Goal: Transaction & Acquisition: Purchase product/service

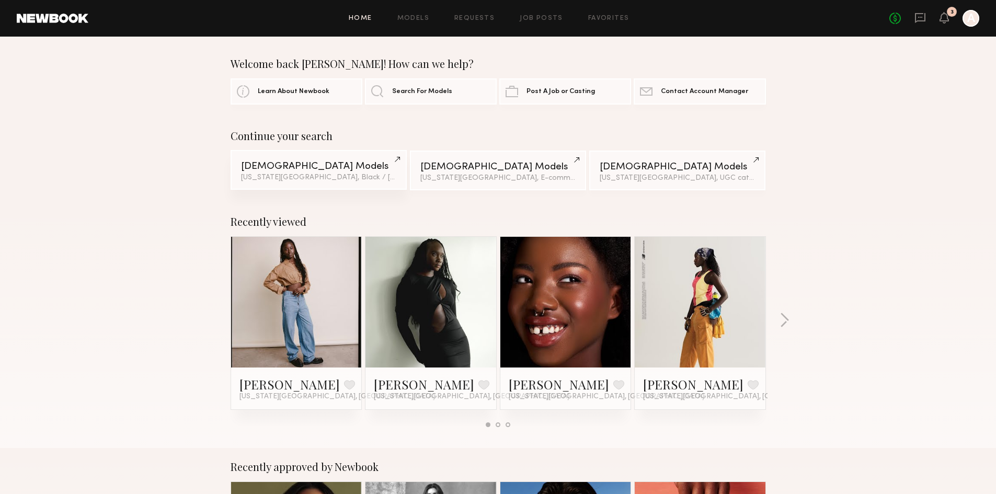
click at [314, 171] on div "[DEMOGRAPHIC_DATA] Models" at bounding box center [318, 167] width 155 height 10
click at [966, 18] on div at bounding box center [971, 18] width 17 height 17
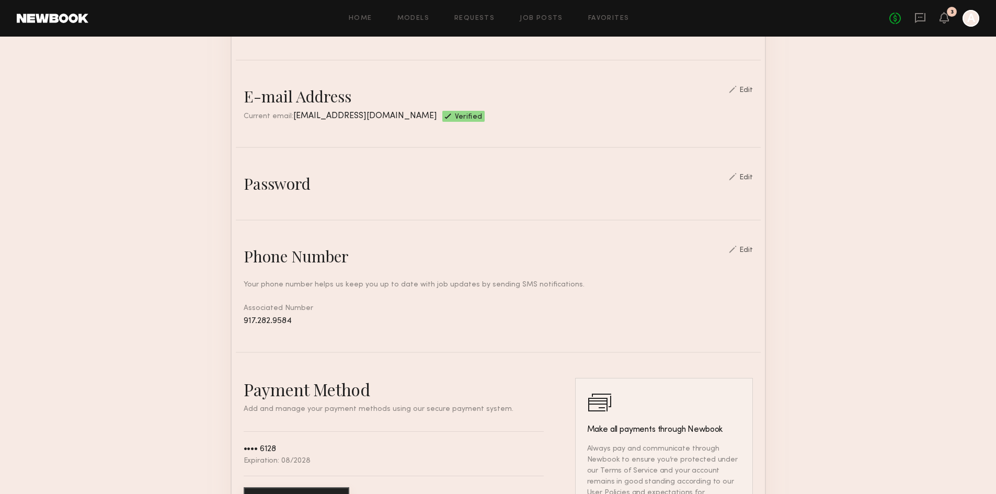
scroll to position [261, 0]
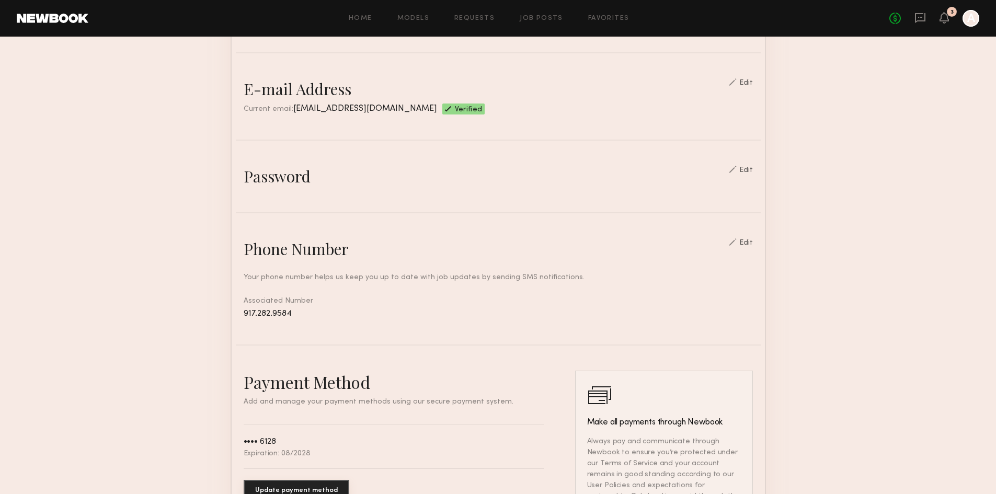
click at [750, 174] on div "Edit" at bounding box center [746, 170] width 14 height 7
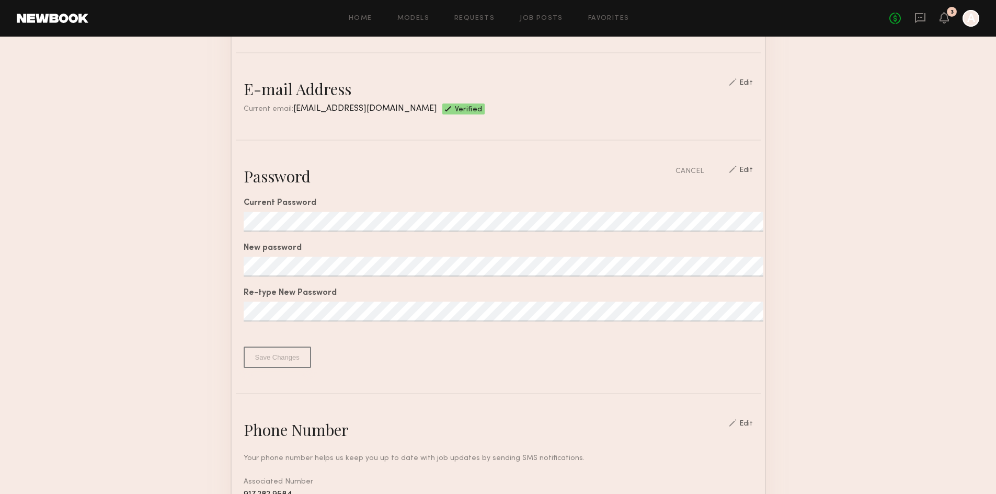
scroll to position [314, 0]
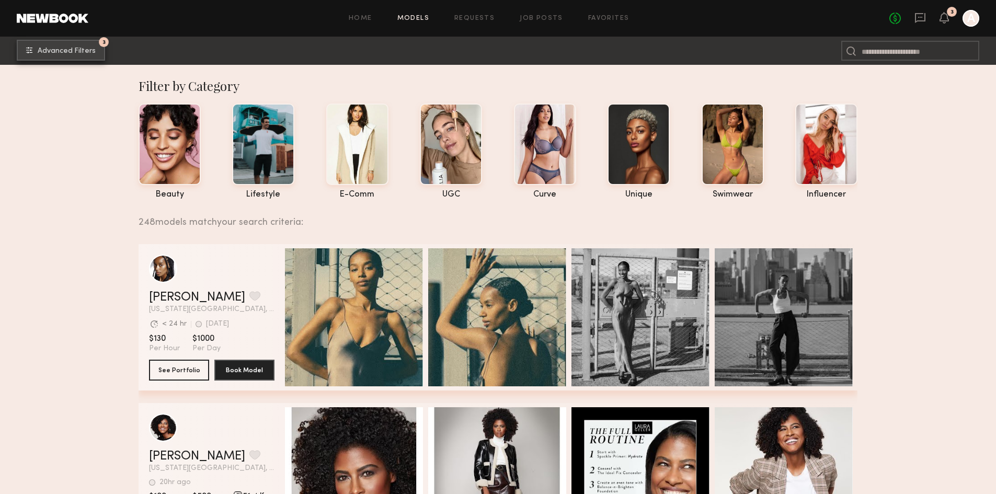
click at [51, 50] on span "Advanced Filters" at bounding box center [67, 51] width 58 height 7
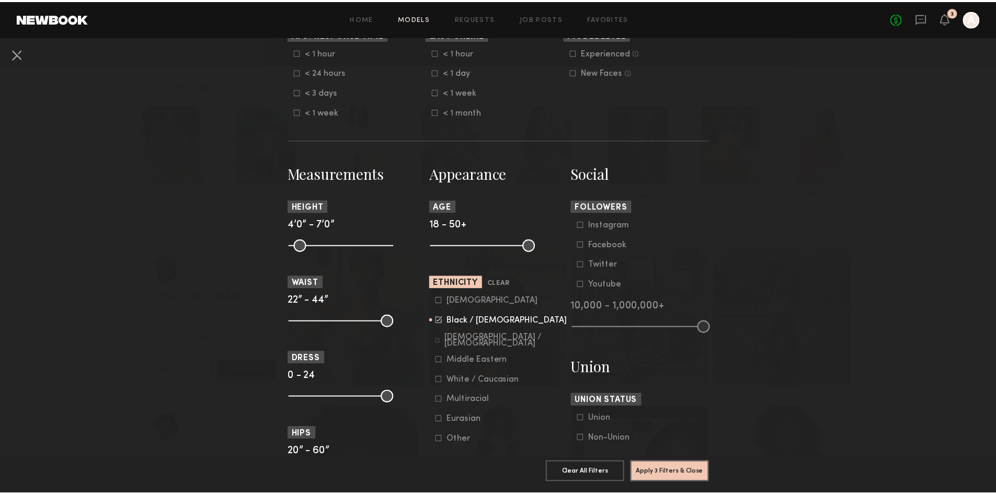
scroll to position [314, 0]
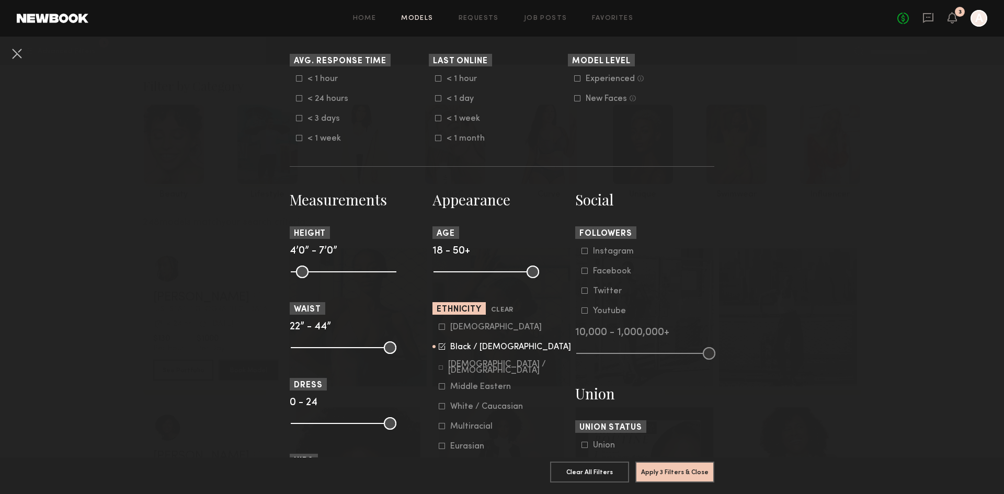
click at [752, 396] on nb-browse-filters "**********" at bounding box center [502, 296] width 1004 height 1147
click at [20, 54] on button at bounding box center [16, 53] width 17 height 17
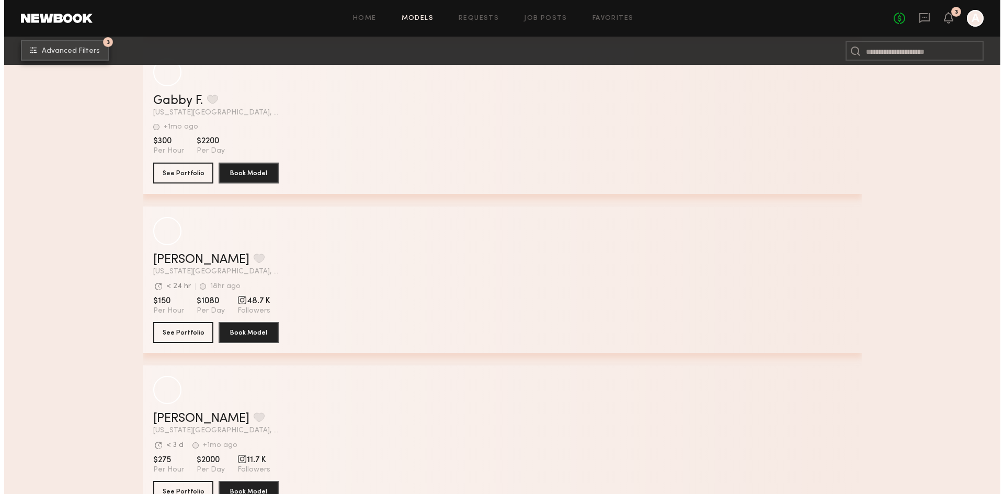
scroll to position [4119, 0]
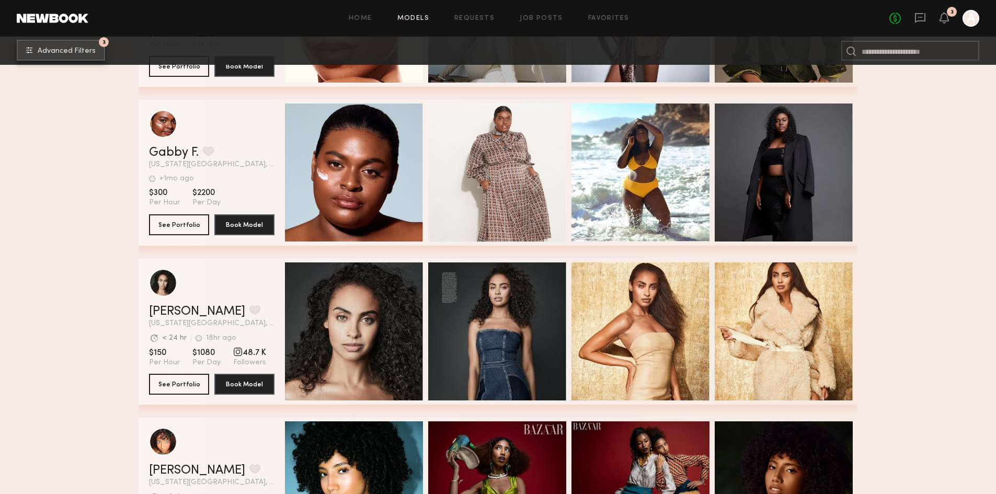
click at [93, 52] on span "Advanced Filters" at bounding box center [67, 51] width 58 height 7
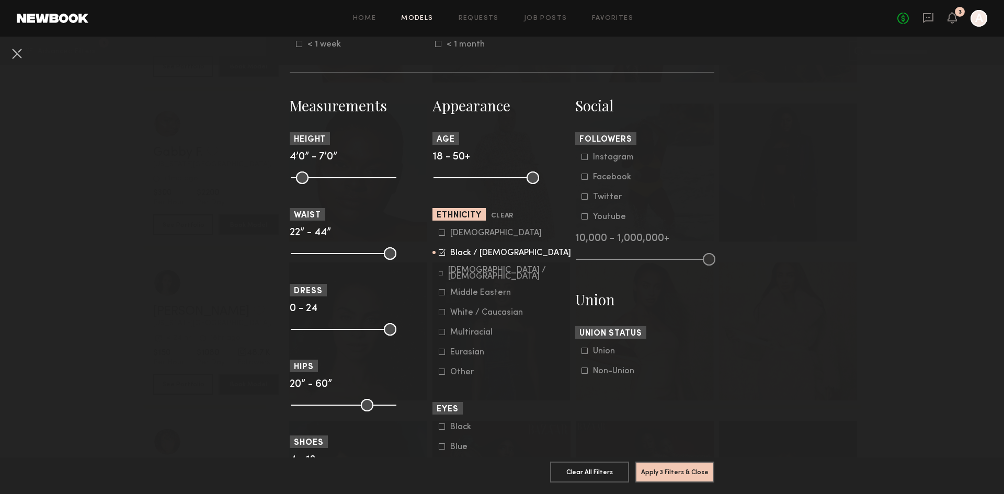
scroll to position [418, 0]
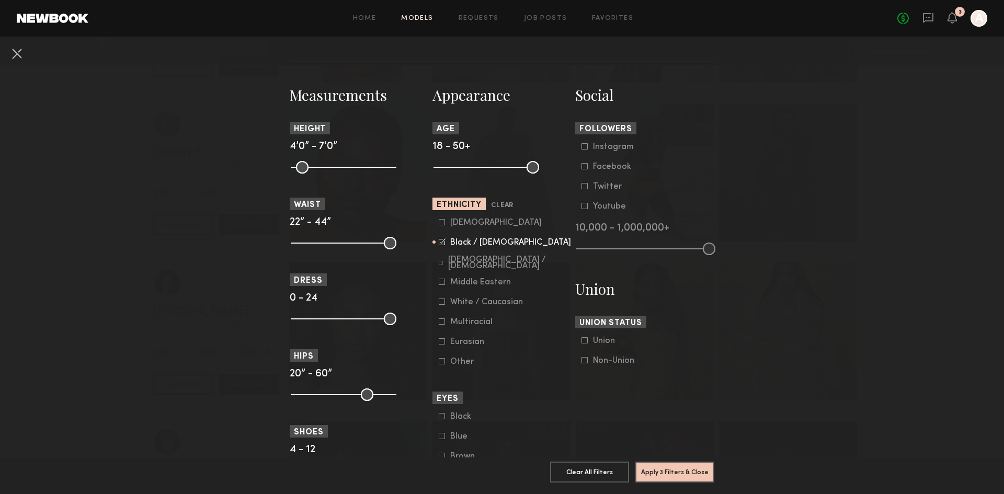
click at [437, 159] on nb-browse-filter "Age 18 - 50+" at bounding box center [501, 147] width 139 height 51
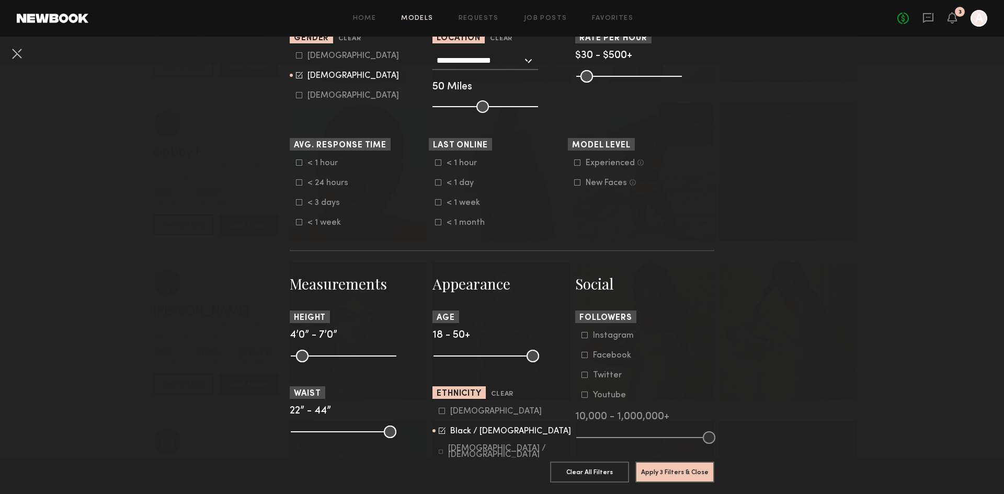
scroll to position [314, 0]
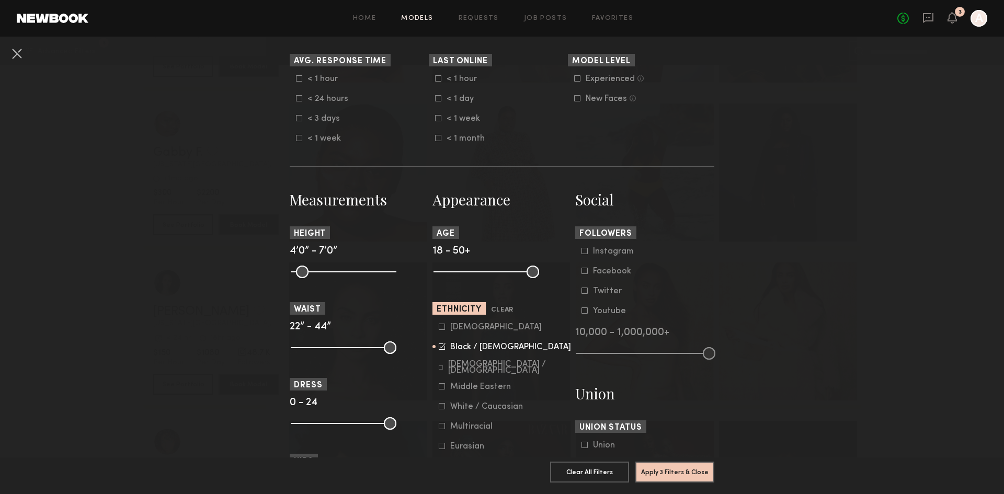
click at [439, 345] on icon at bounding box center [442, 346] width 7 height 7
drag, startPoint x: 434, startPoint y: 269, endPoint x: 505, endPoint y: 277, distance: 71.0
type input "**"
click at [505, 277] on input "range" at bounding box center [486, 272] width 106 height 13
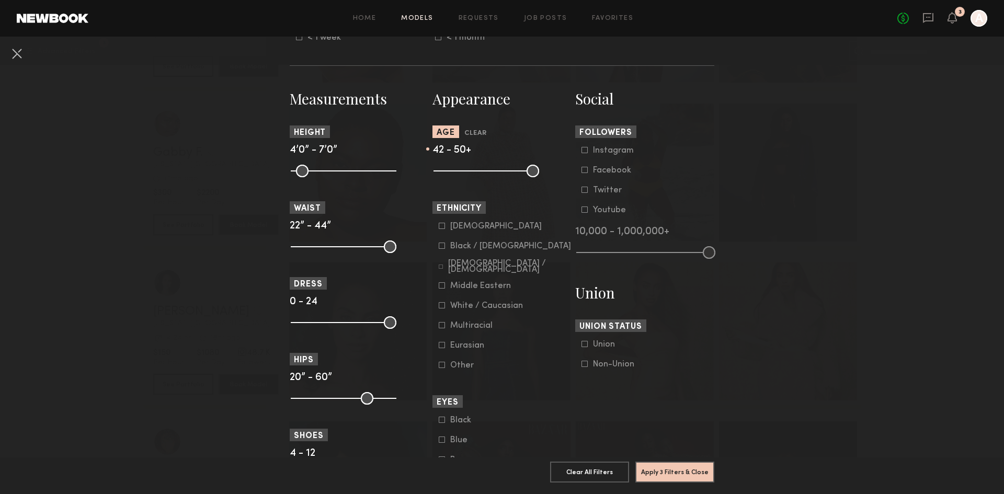
scroll to position [418, 0]
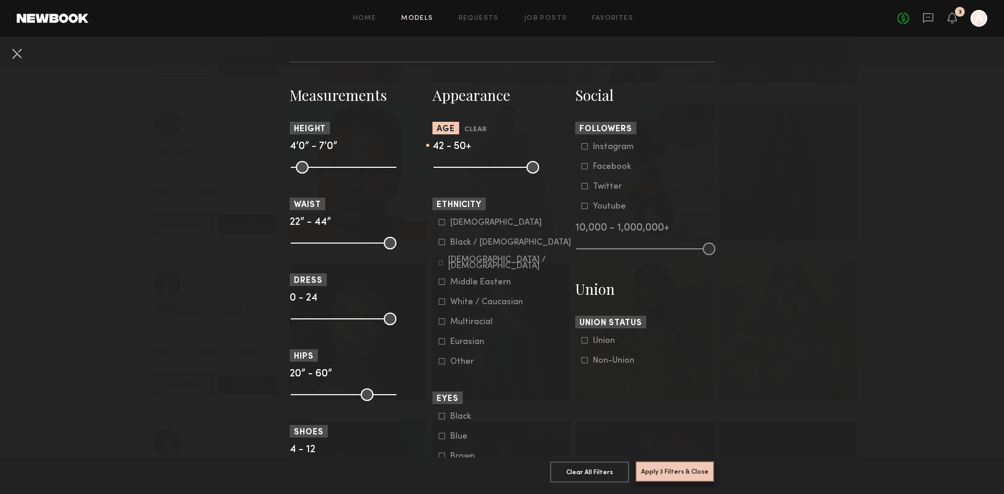
click at [700, 464] on button "Apply 3 Filters & Close" at bounding box center [674, 471] width 79 height 21
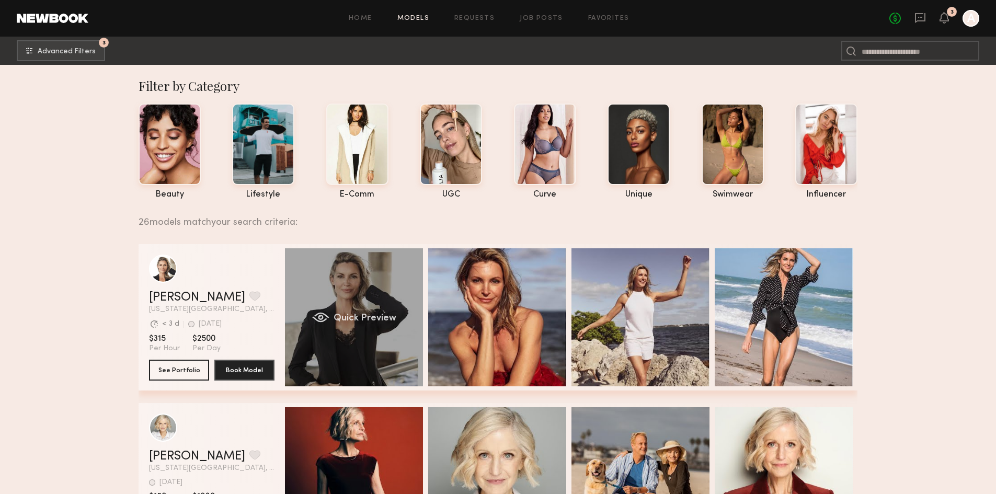
click at [371, 295] on div "Quick Preview" at bounding box center [354, 317] width 138 height 138
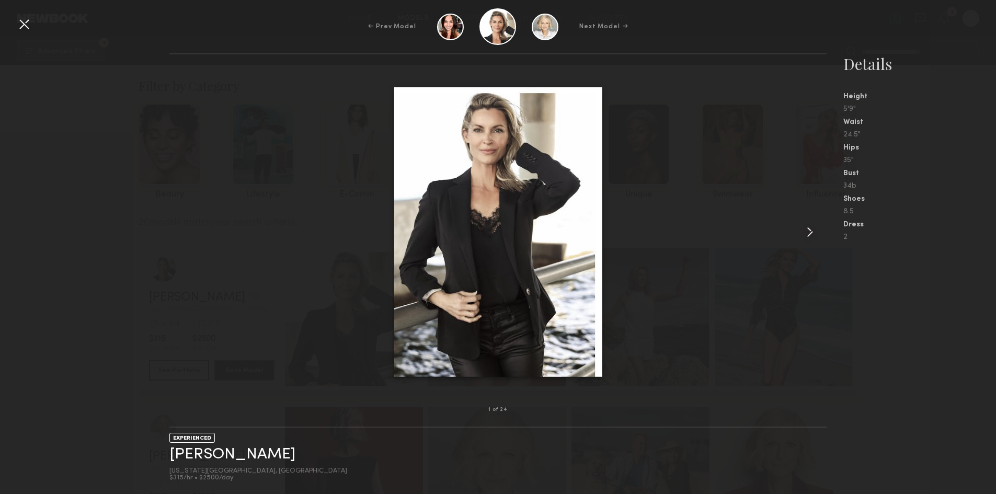
click at [806, 230] on common-icon at bounding box center [810, 232] width 17 height 17
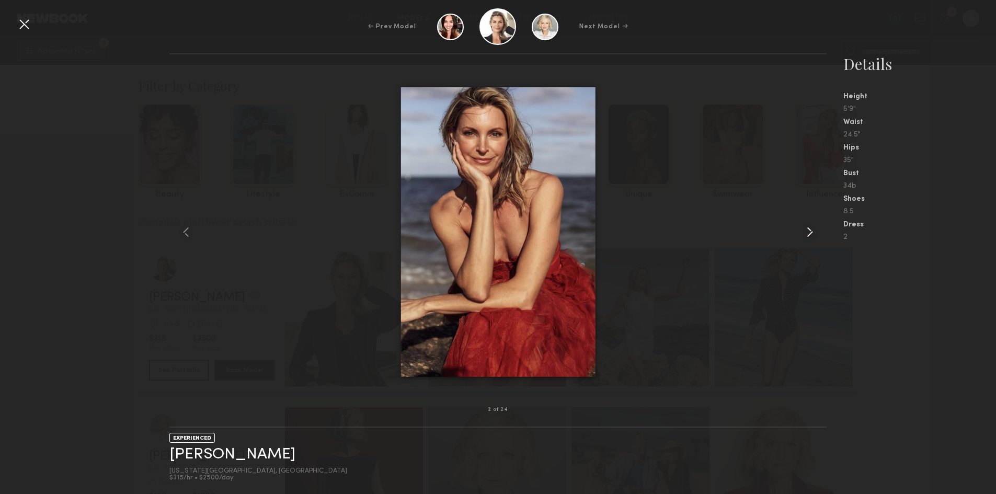
click at [806, 230] on common-icon at bounding box center [810, 232] width 17 height 17
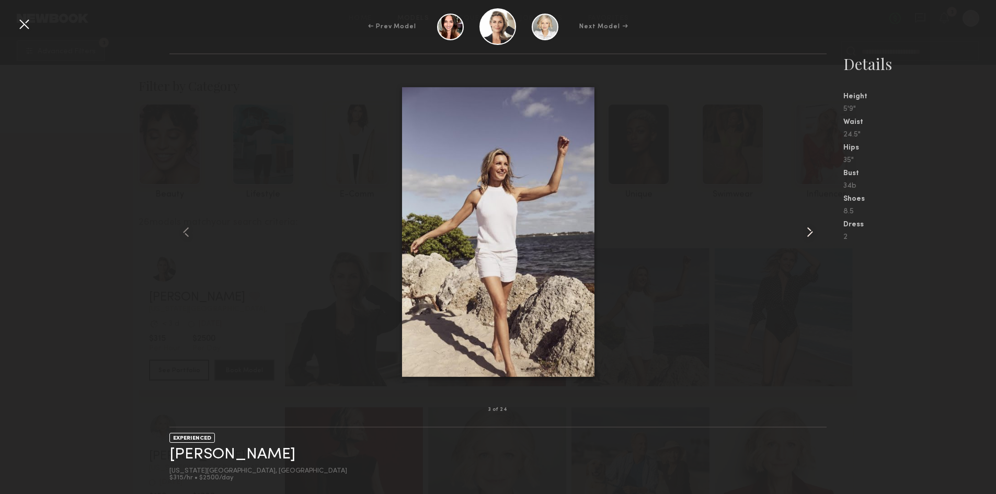
click at [806, 230] on common-icon at bounding box center [810, 232] width 17 height 17
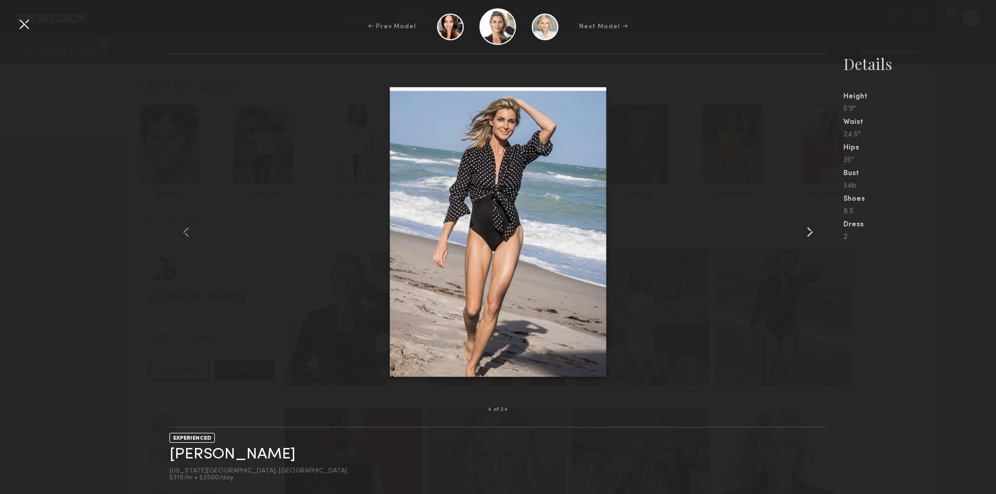
click at [806, 230] on common-icon at bounding box center [810, 232] width 17 height 17
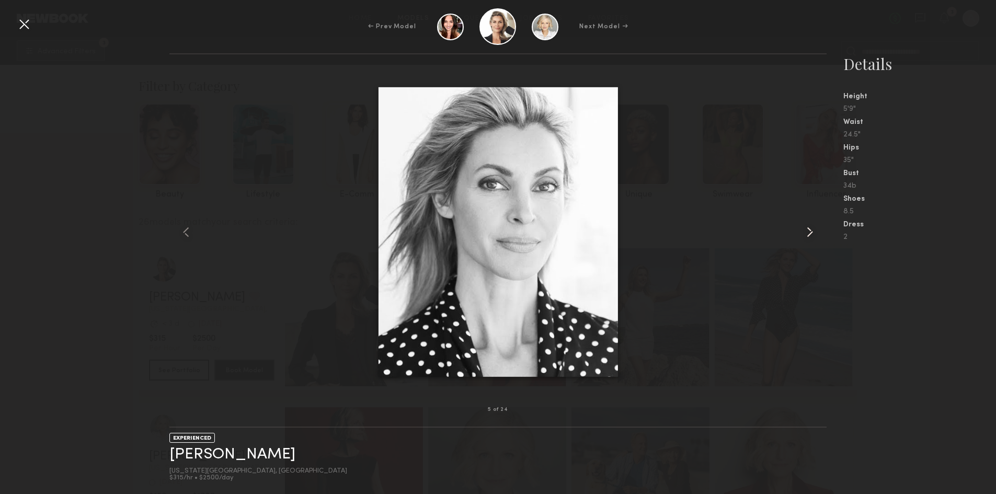
click at [806, 230] on common-icon at bounding box center [810, 232] width 17 height 17
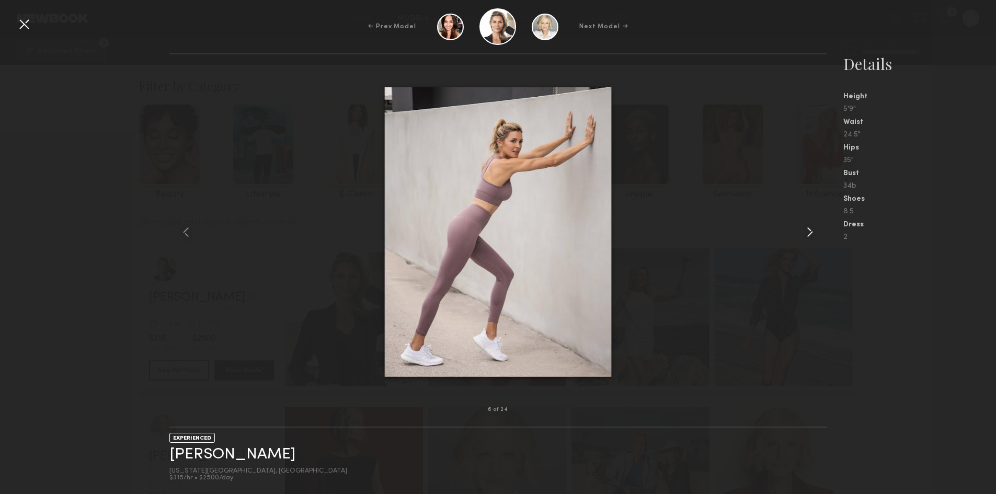
click at [806, 230] on common-icon at bounding box center [810, 232] width 17 height 17
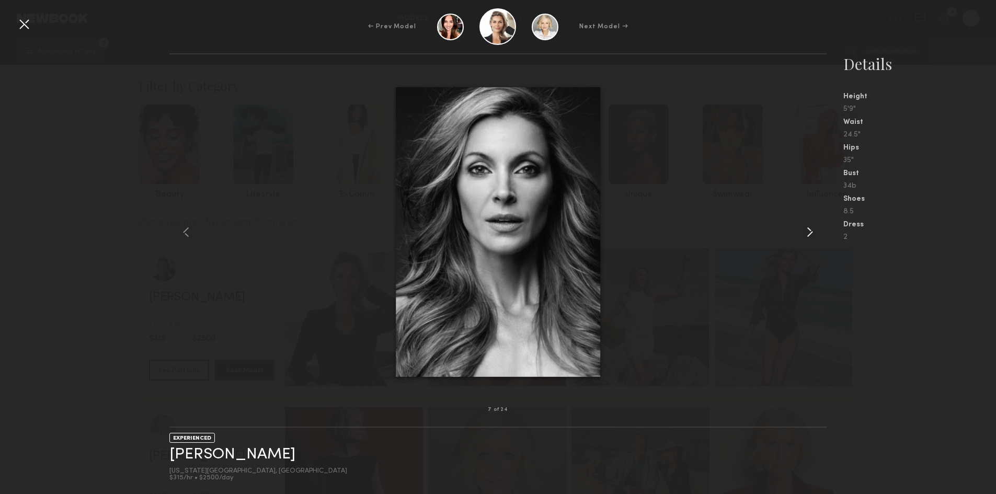
click at [806, 230] on common-icon at bounding box center [810, 232] width 17 height 17
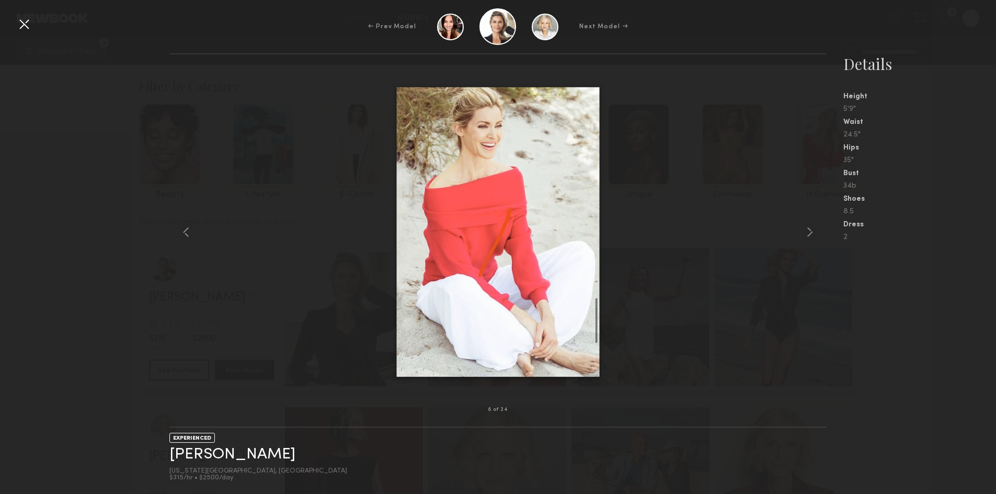
click at [24, 19] on div at bounding box center [24, 24] width 17 height 17
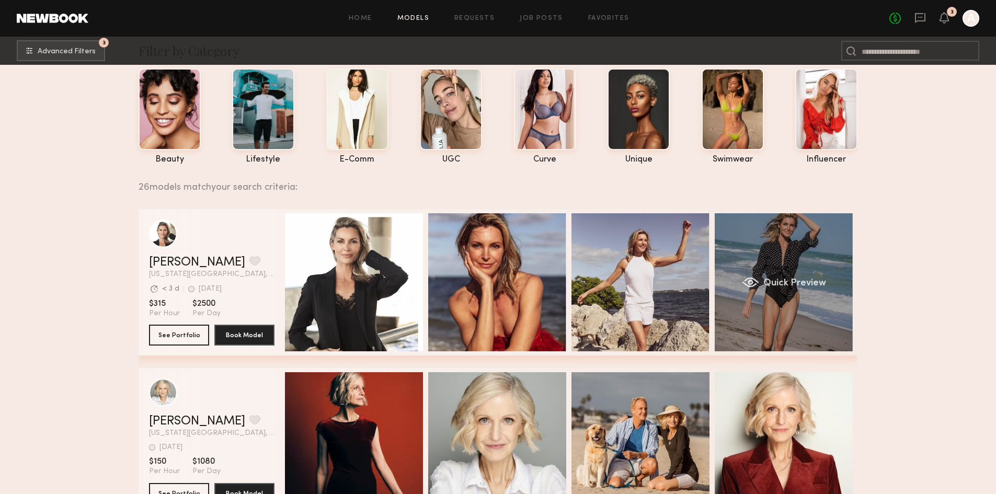
scroll to position [209, 0]
